Goal: Information Seeking & Learning: Learn about a topic

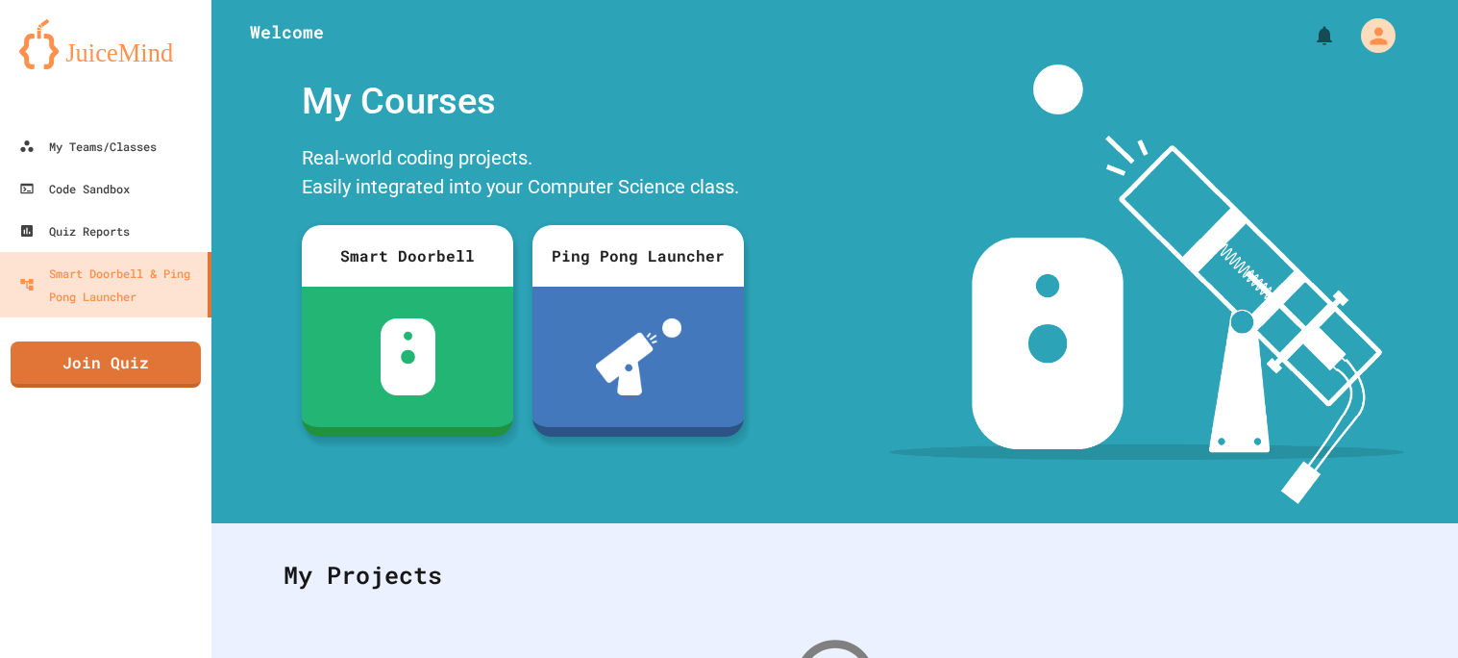
click at [82, 109] on div at bounding box center [106, 106] width 212 height 38
click at [68, 160] on link "My Teams/Classes" at bounding box center [106, 145] width 218 height 43
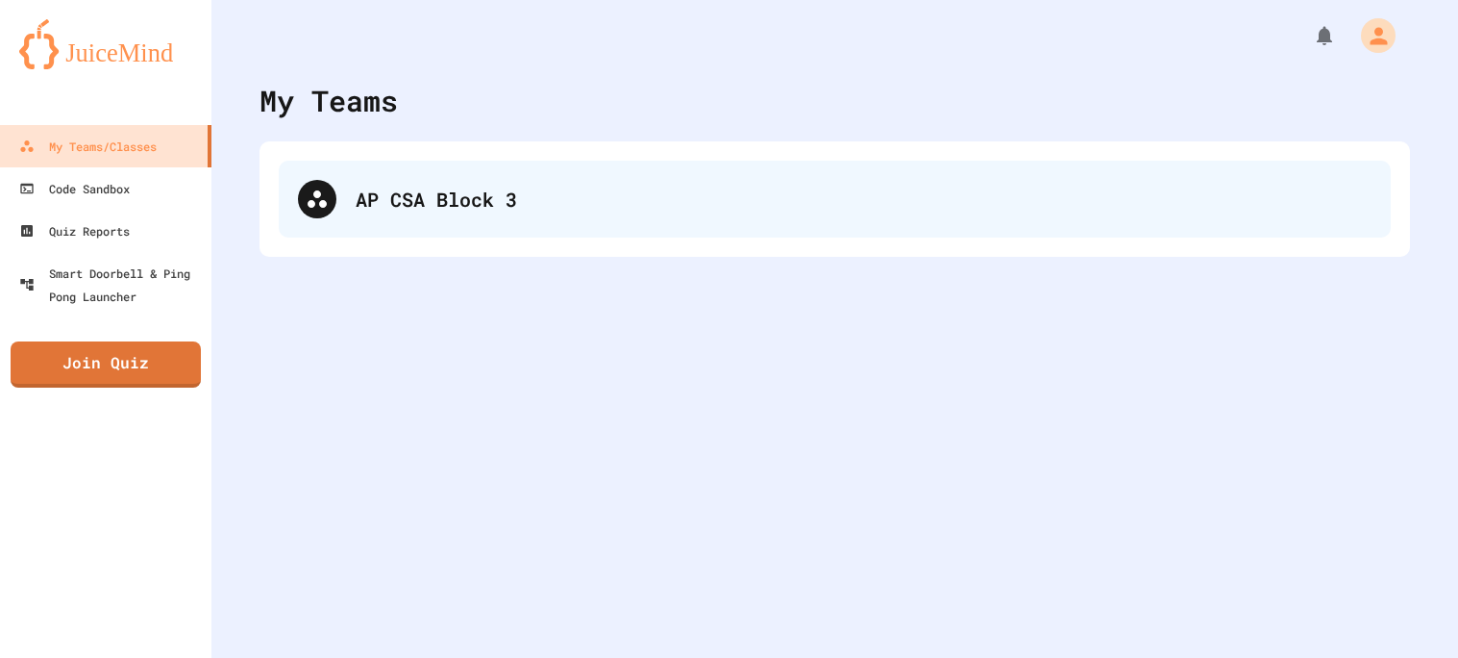
click at [357, 186] on div "AP CSA Block 3" at bounding box center [864, 199] width 1016 height 29
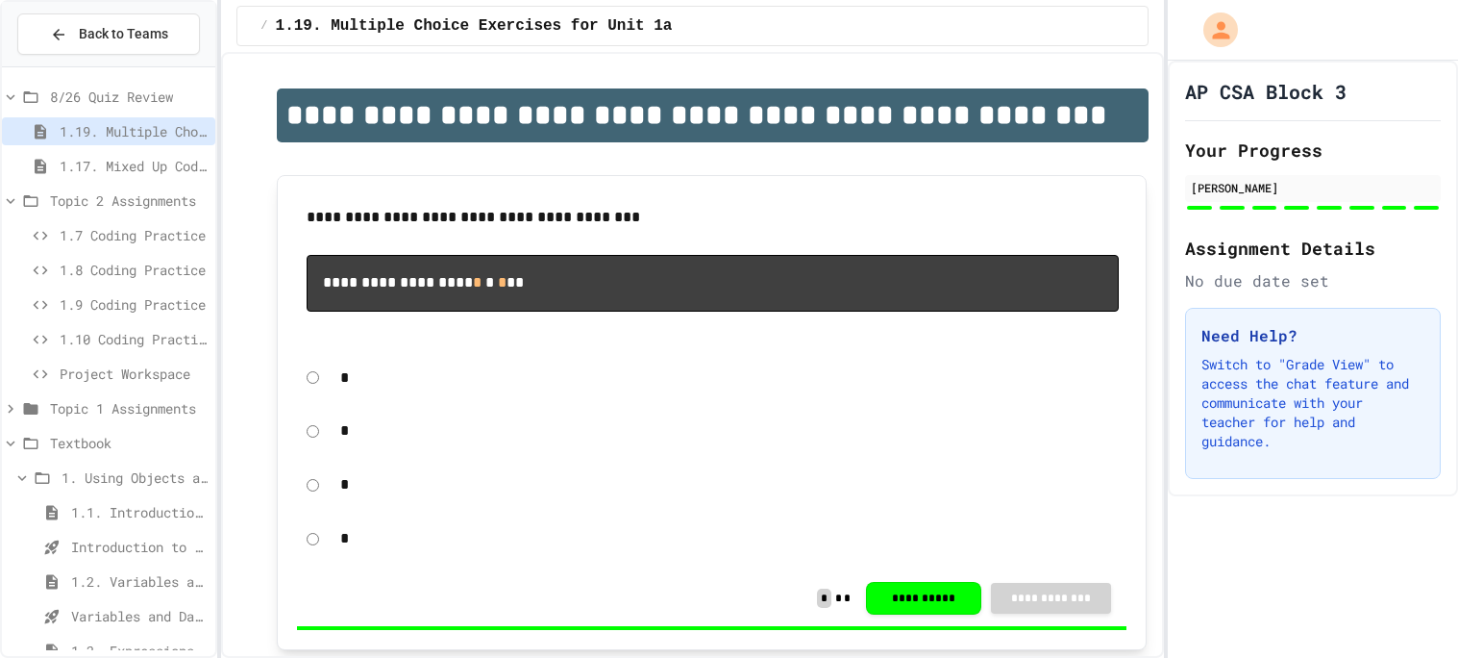
click at [91, 154] on div "1.17. Mixed Up Code Practice 1.1-1.6" at bounding box center [108, 166] width 213 height 28
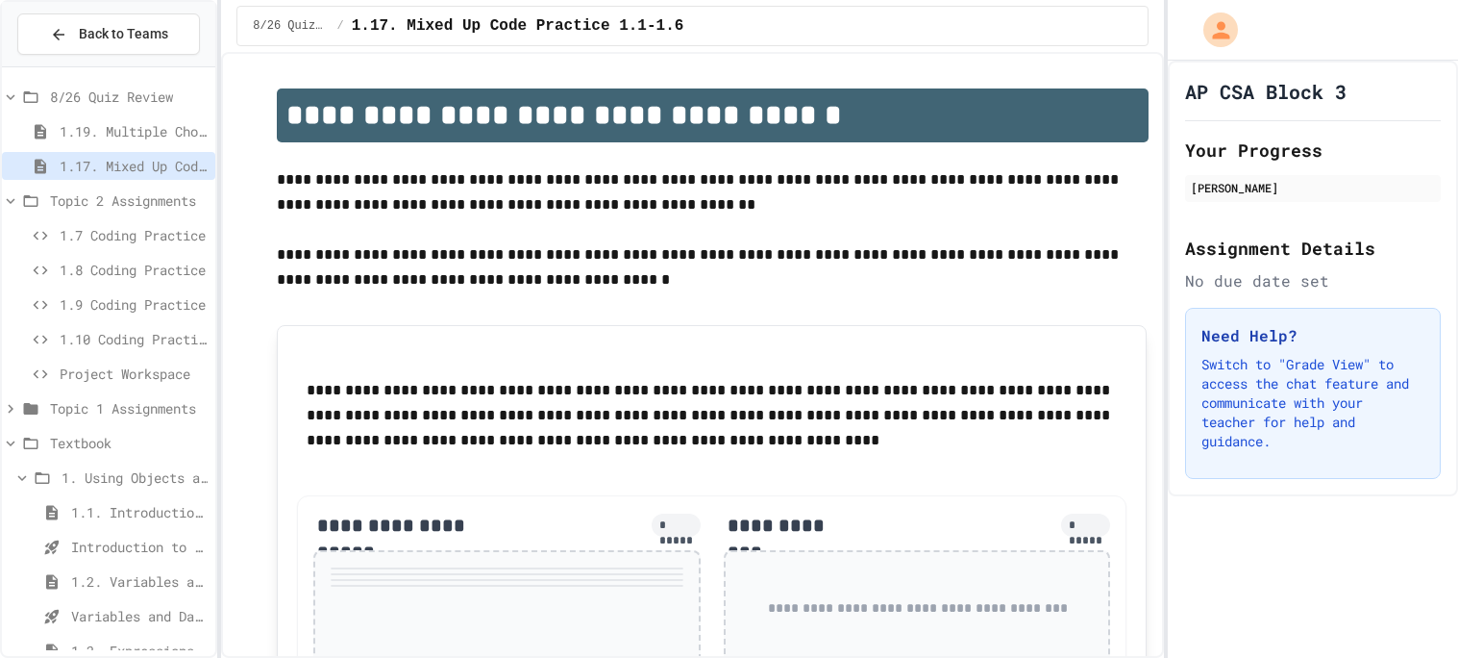
click at [95, 260] on span "1.8 Coding Practice" at bounding box center [134, 270] width 148 height 20
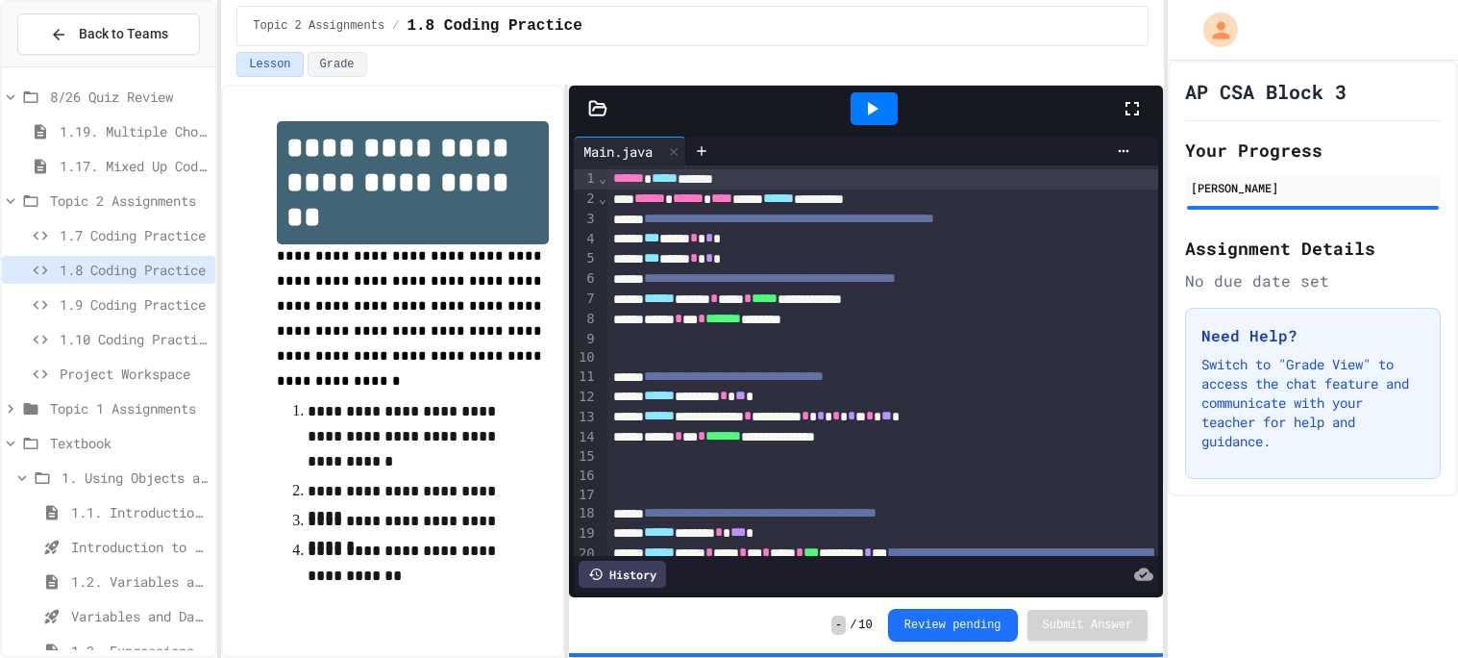
click at [107, 358] on div "1.10 Coding Practice" at bounding box center [108, 342] width 213 height 35
click at [107, 364] on span "Project Workspace" at bounding box center [134, 373] width 148 height 20
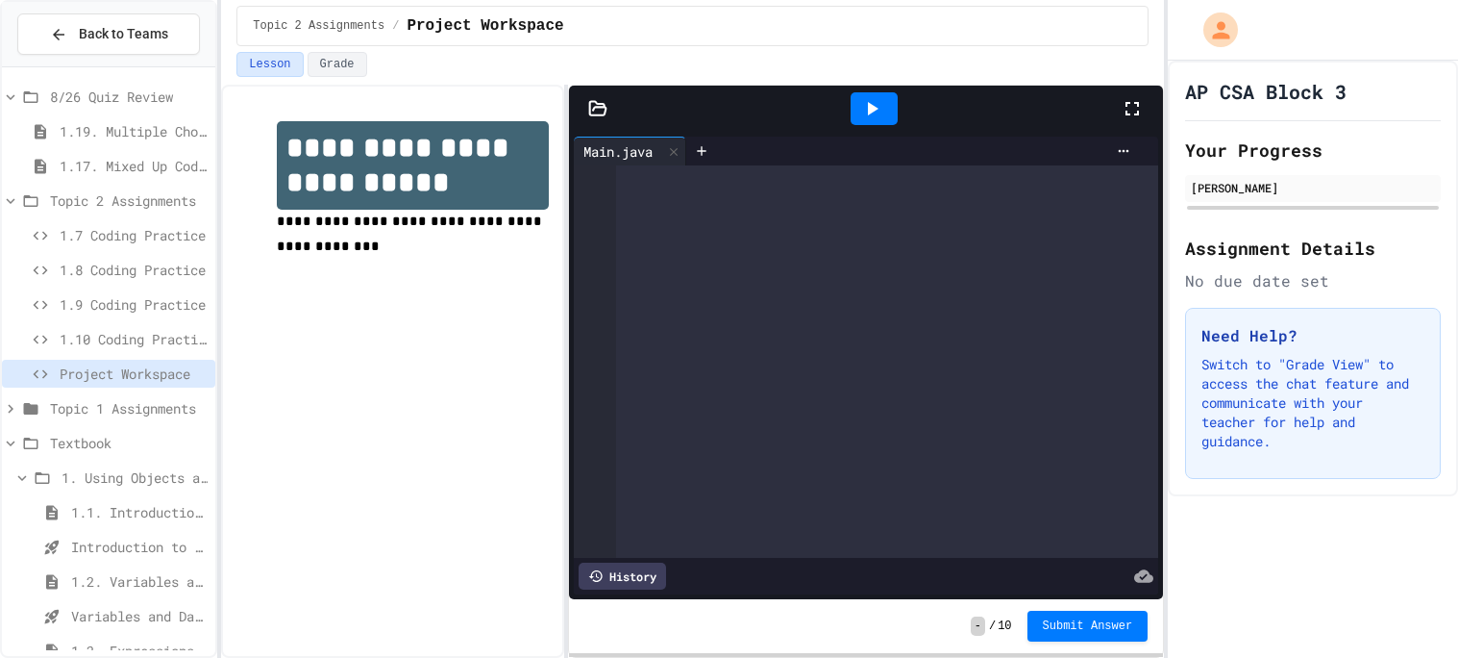
scroll to position [1, 0]
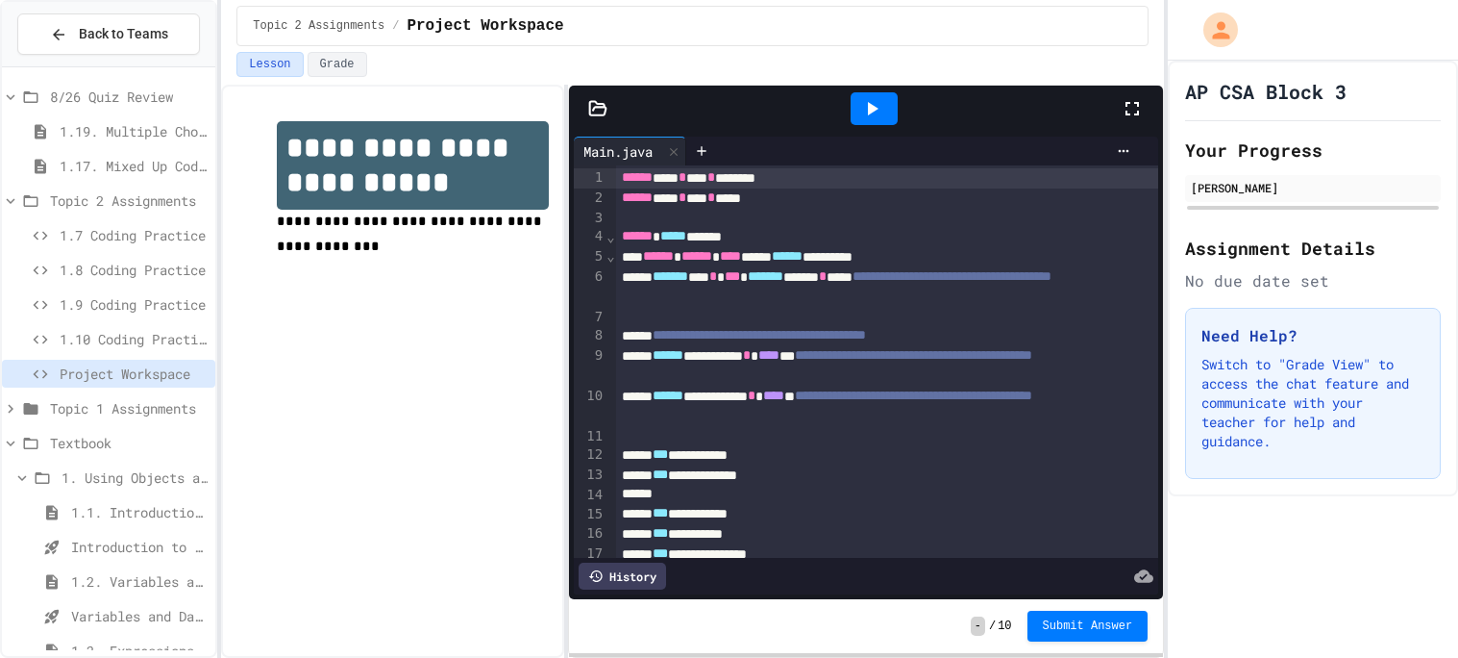
click at [838, 184] on div "****** **** * **** * ********" at bounding box center [887, 178] width 543 height 20
